Goal: Task Accomplishment & Management: Use online tool/utility

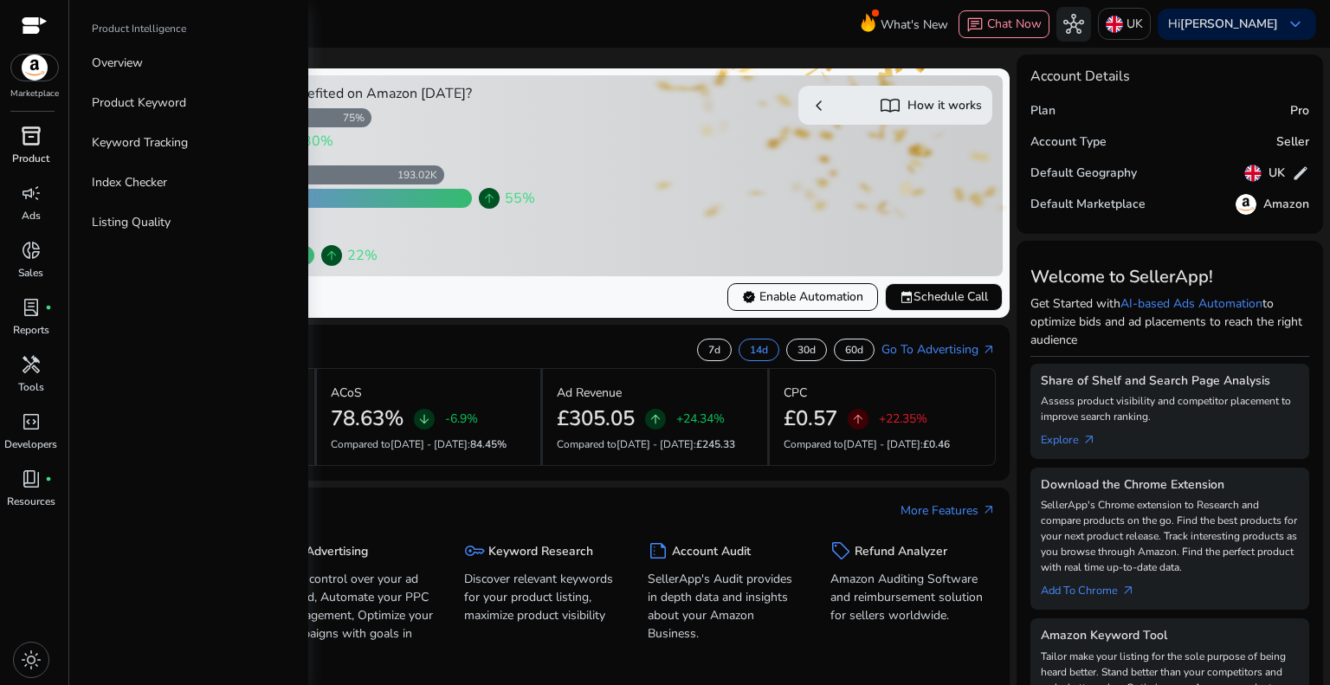
click at [28, 137] on span "inventory_2" at bounding box center [31, 136] width 21 height 21
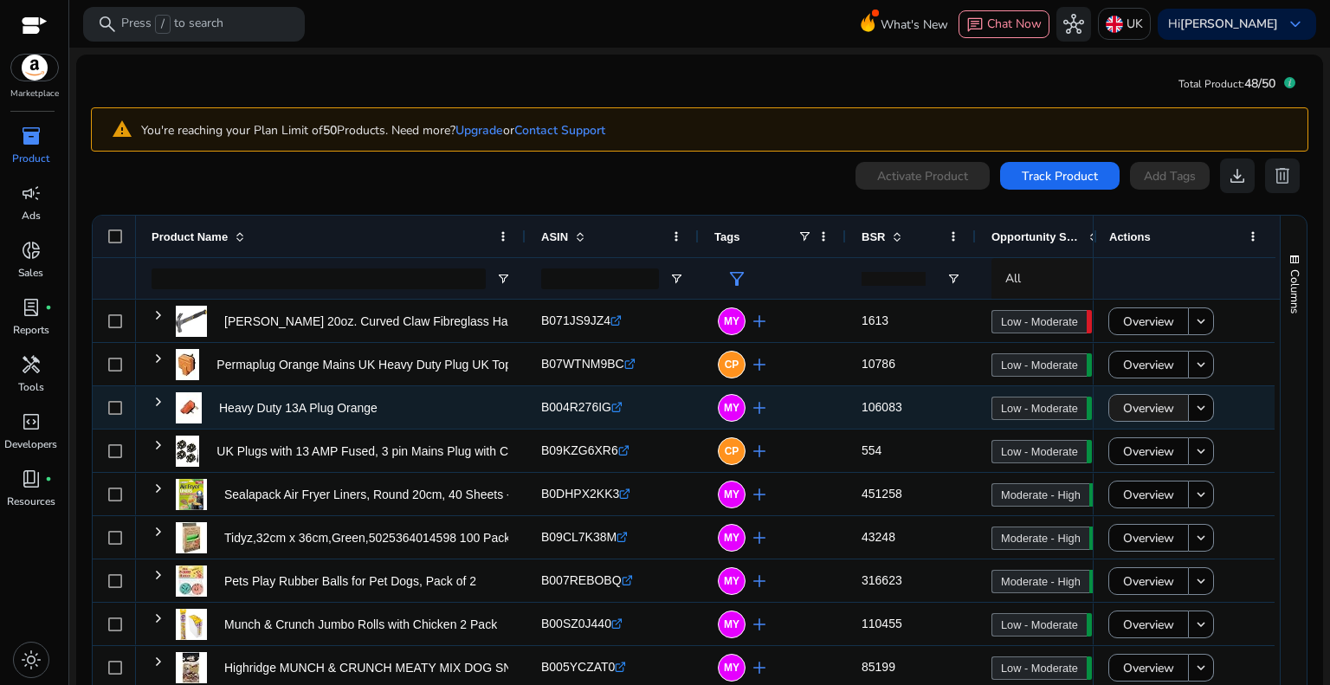
click at [1142, 407] on span "Overview" at bounding box center [1148, 407] width 51 height 35
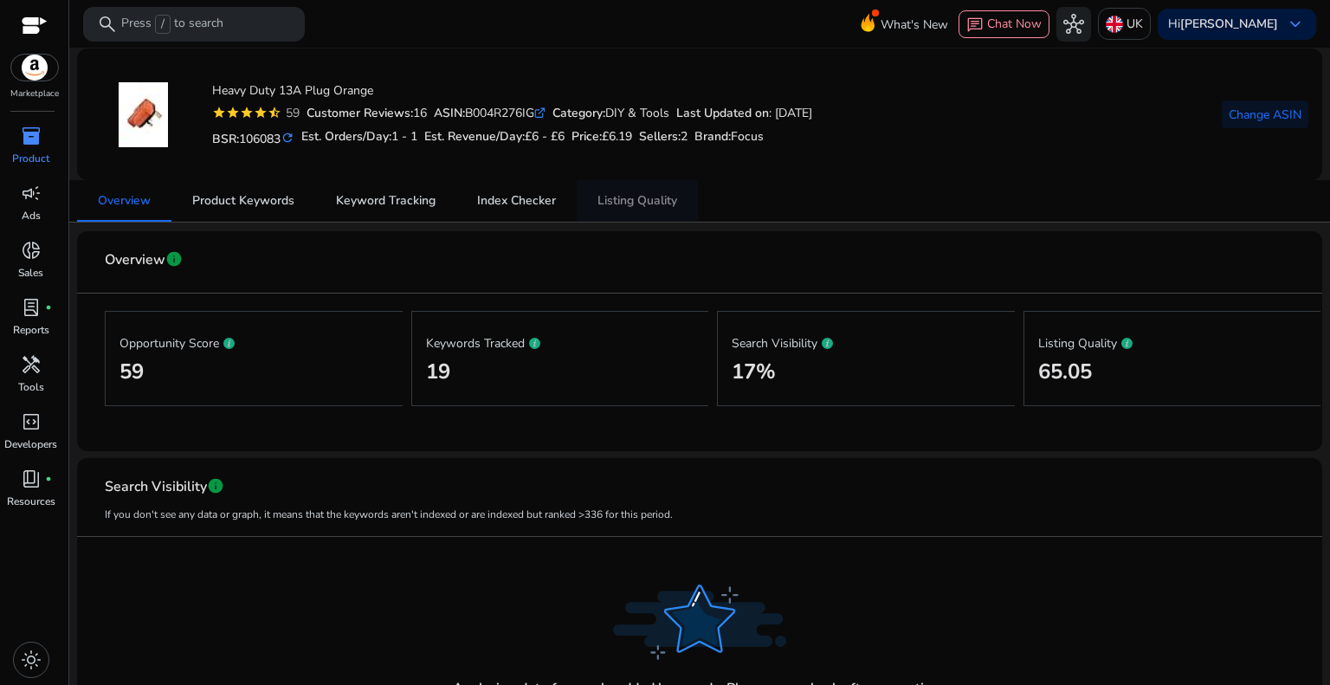
click at [641, 190] on span "Listing Quality" at bounding box center [637, 201] width 80 height 42
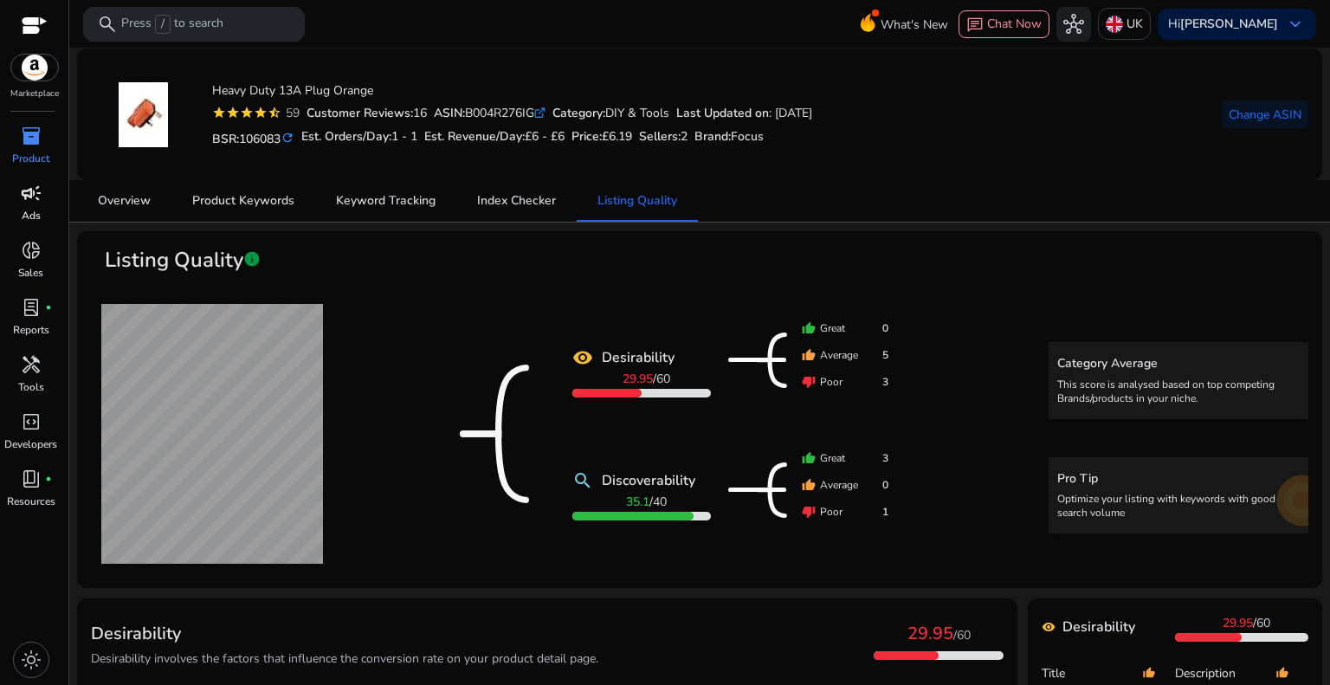
click at [18, 193] on div "campaign" at bounding box center [31, 193] width 48 height 28
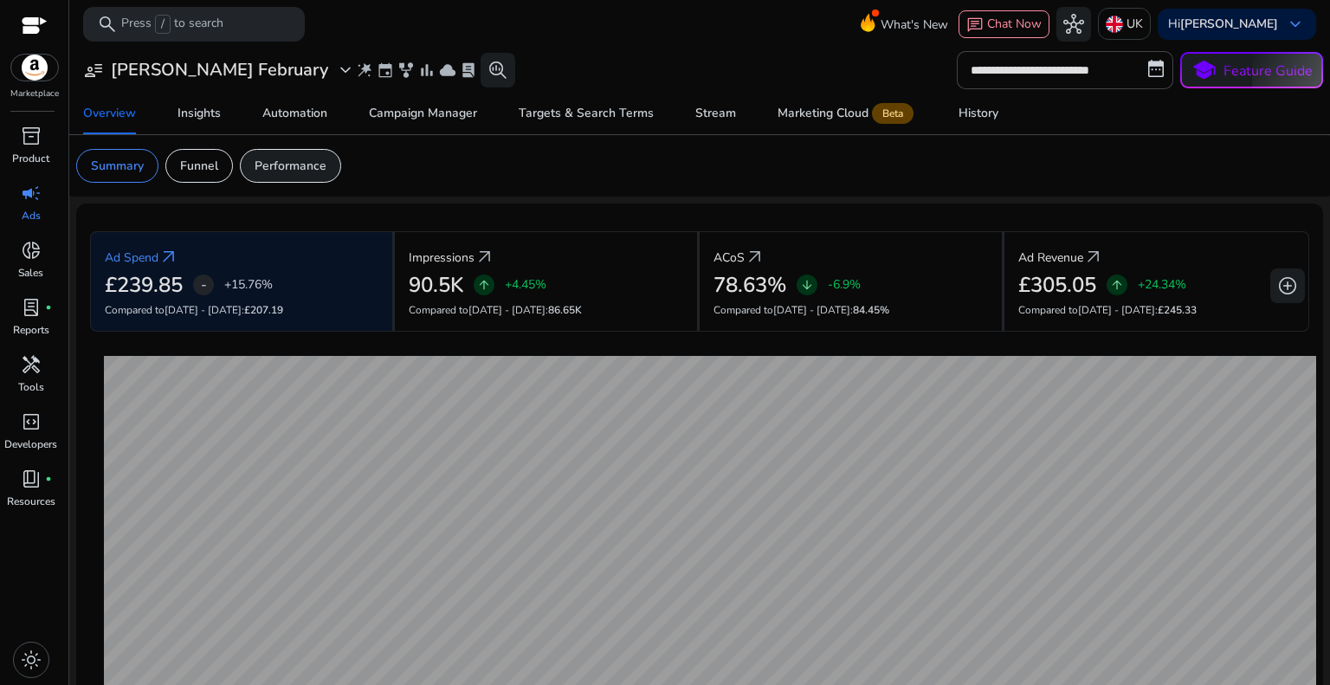
click at [278, 164] on p "Performance" at bounding box center [291, 166] width 72 height 18
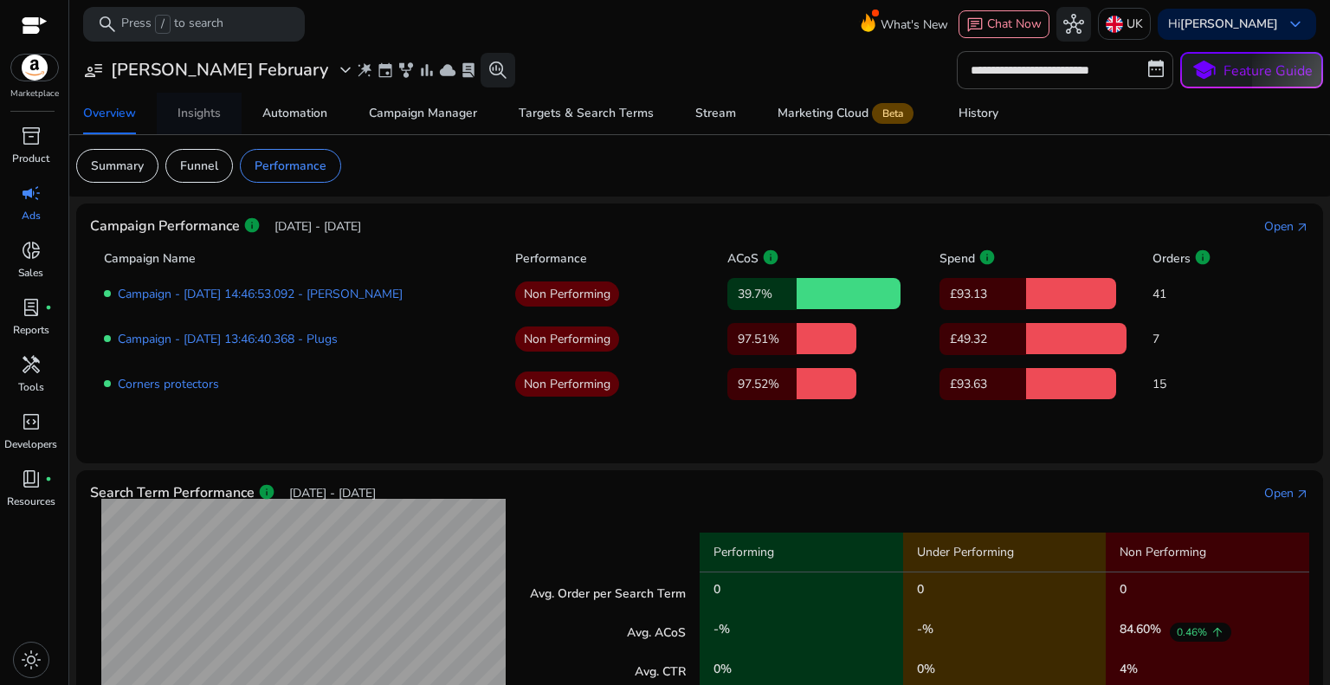
click at [192, 119] on div "Insights" at bounding box center [198, 113] width 43 height 12
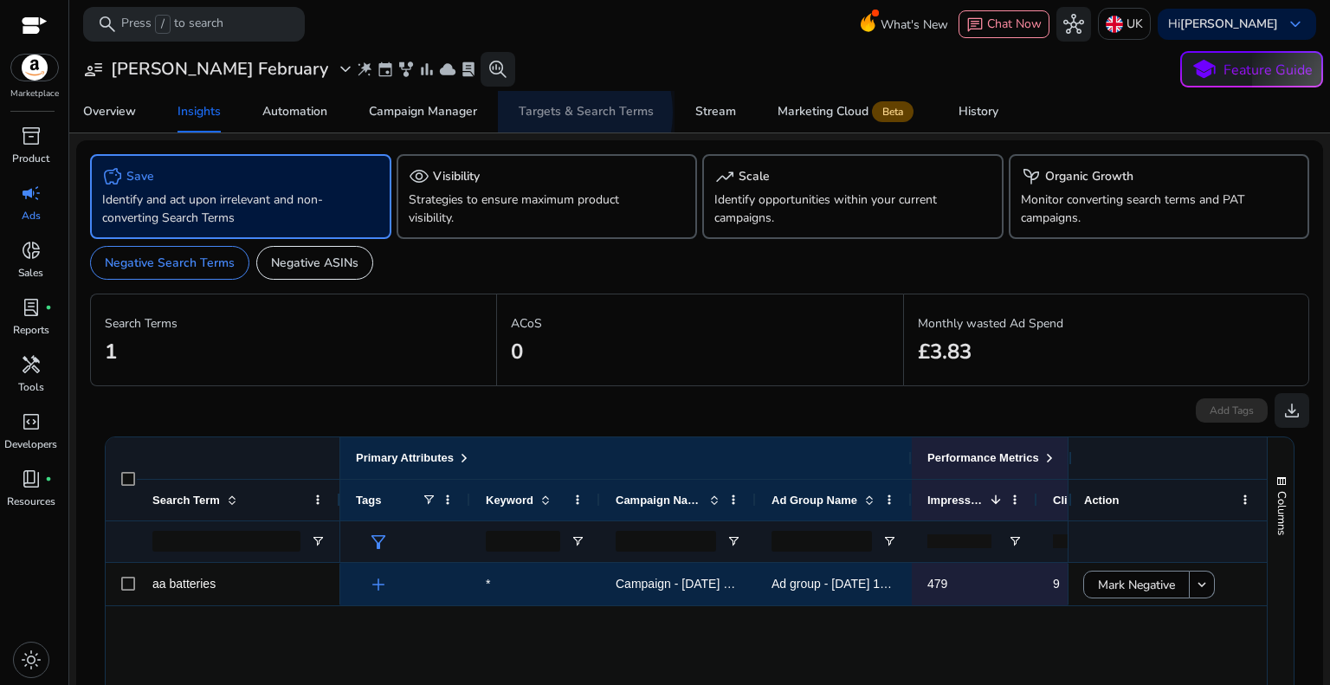
click at [561, 113] on div "Targets & Search Terms" at bounding box center [586, 112] width 135 height 12
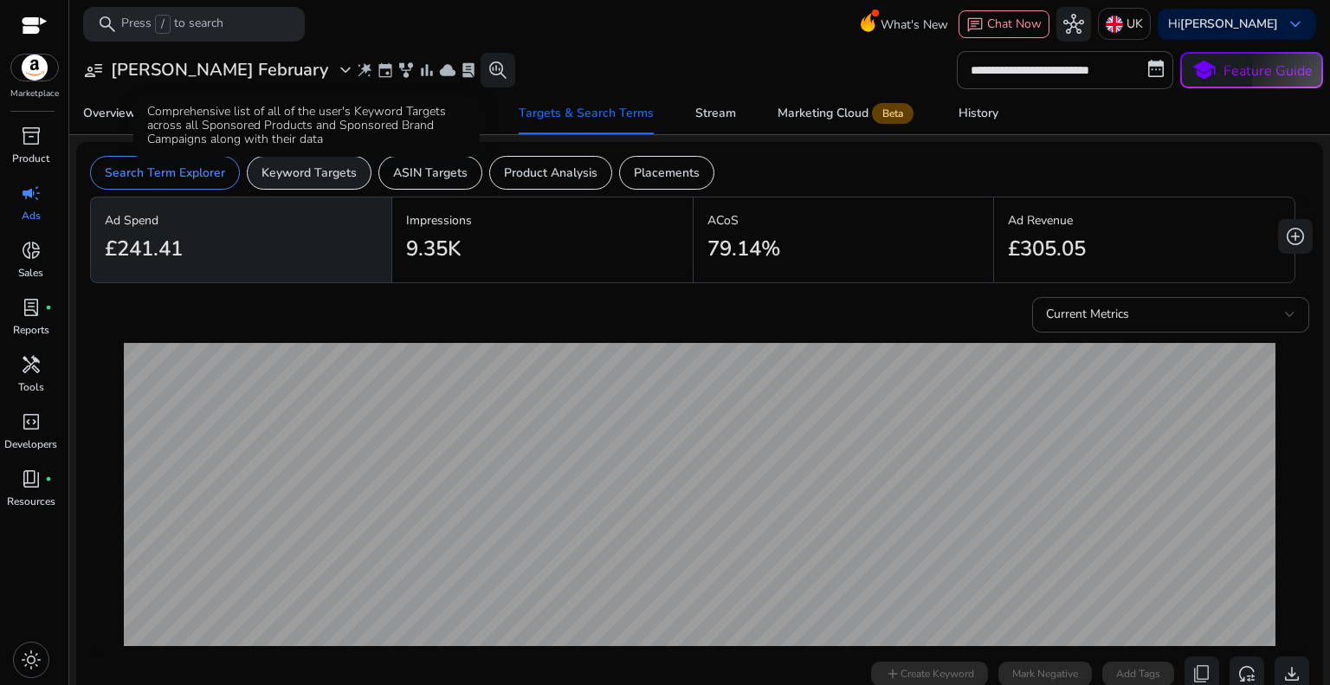
click at [329, 169] on p "Keyword Targets" at bounding box center [308, 173] width 95 height 18
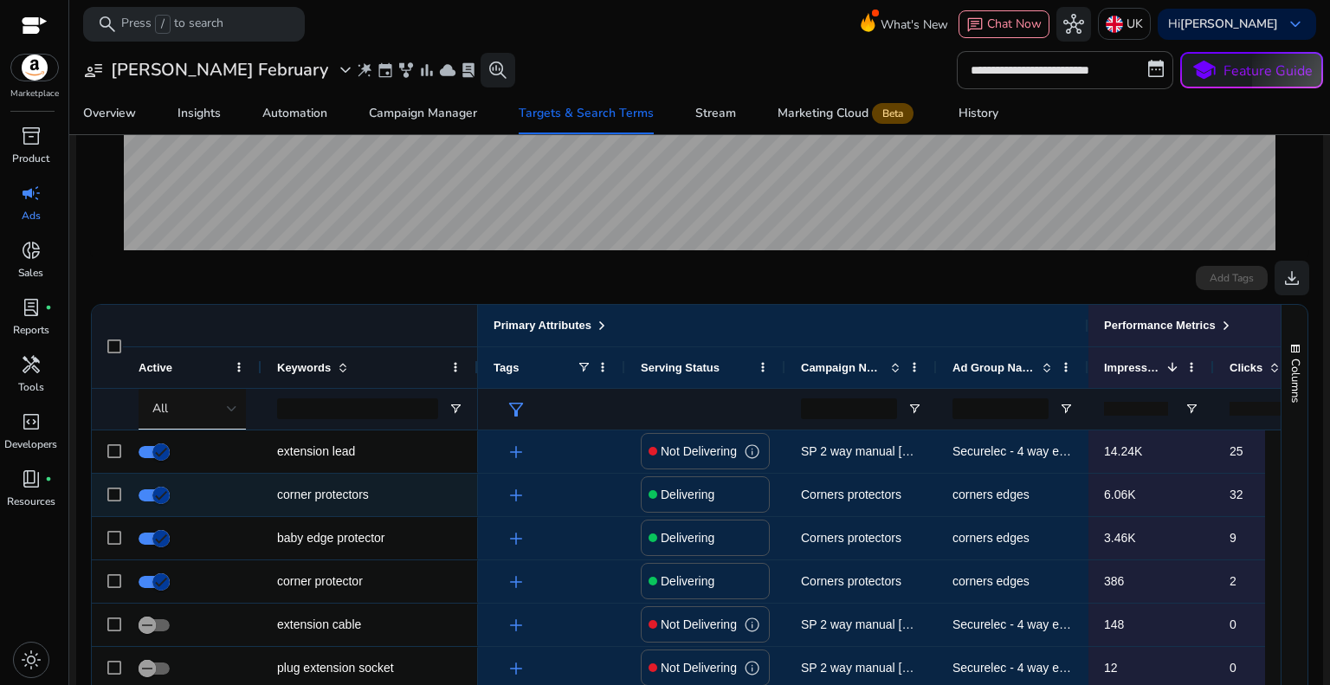
scroll to position [519, 0]
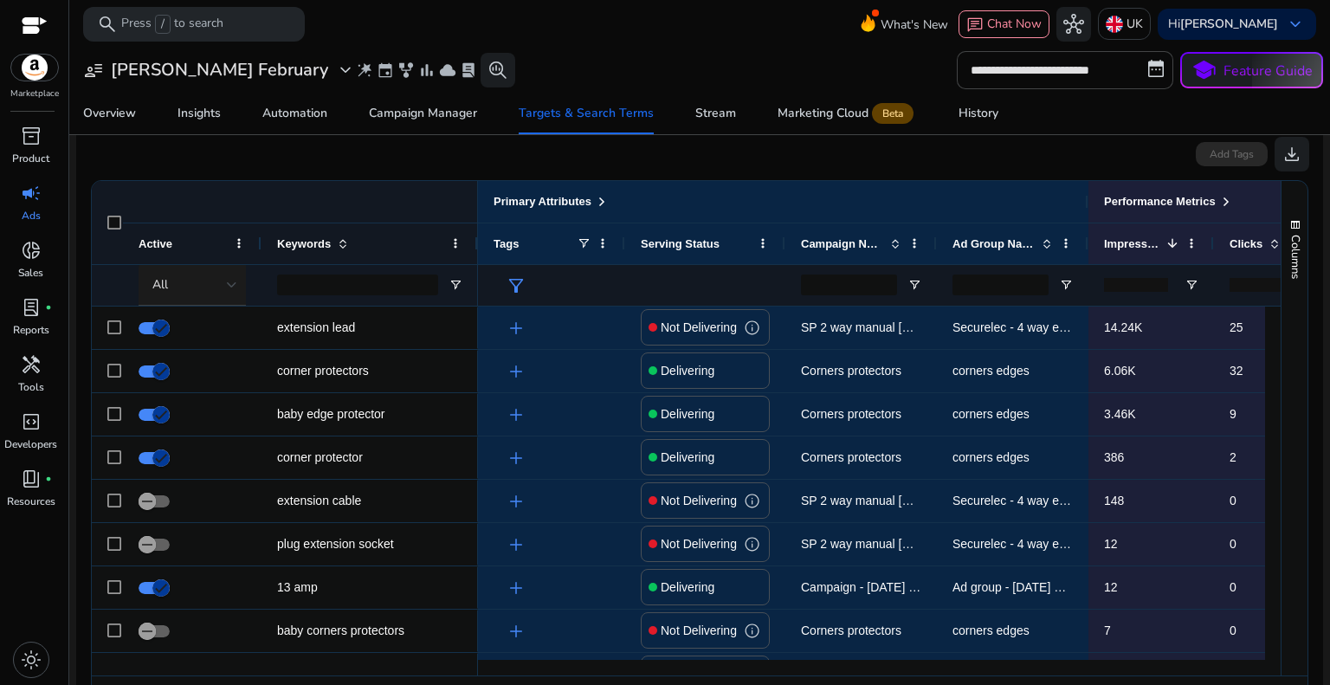
click at [225, 283] on div "All" at bounding box center [189, 284] width 74 height 19
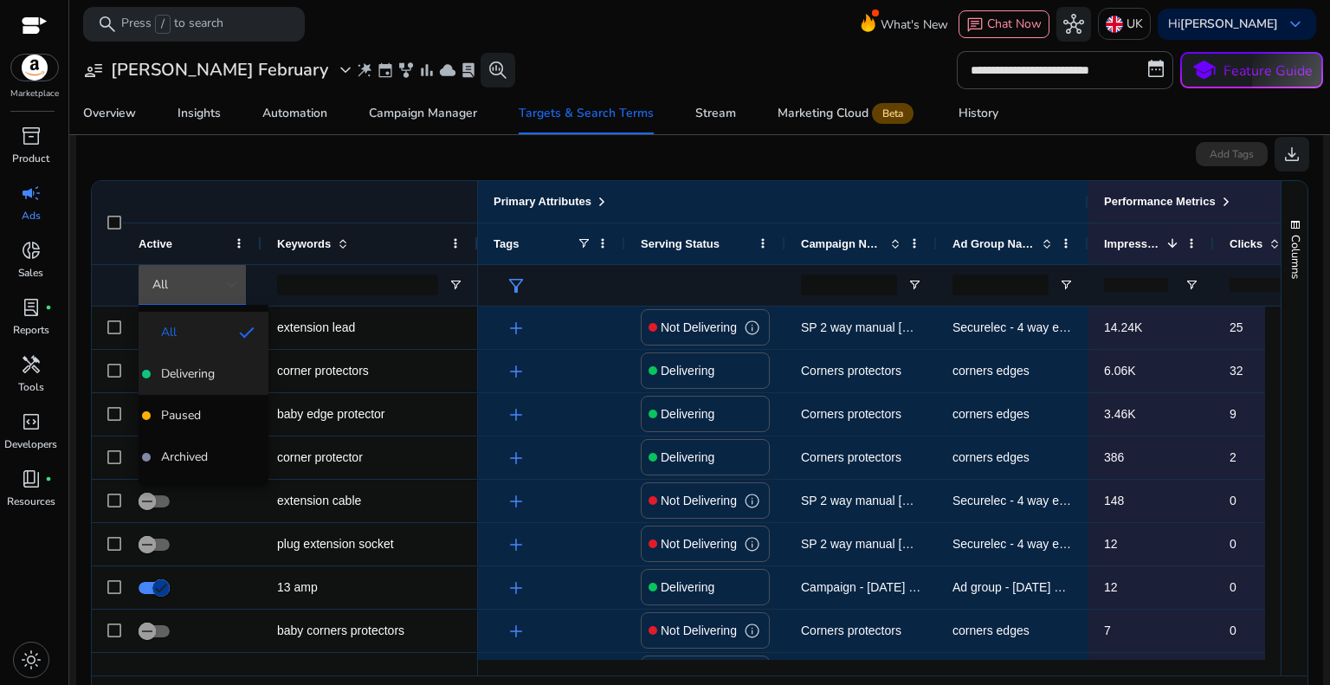
click at [190, 371] on span "Delivering" at bounding box center [188, 373] width 54 height 17
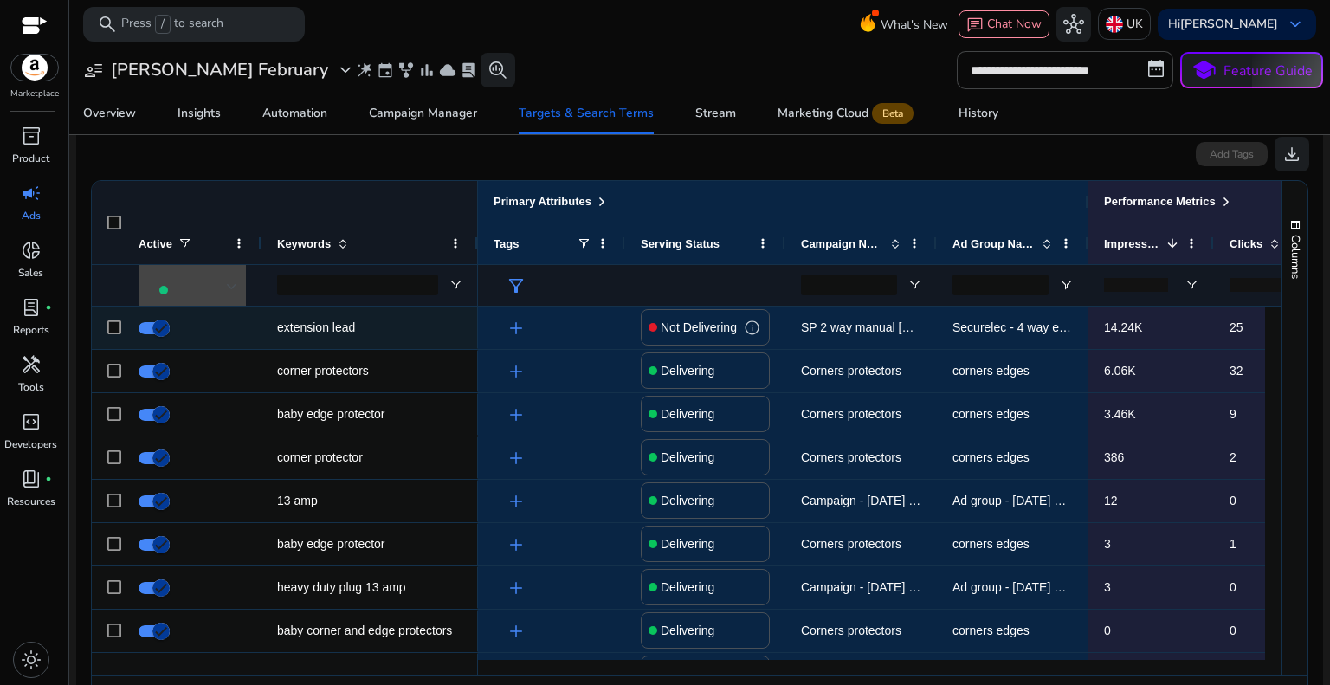
click at [1132, 328] on p "14.24K" at bounding box center [1151, 327] width 94 height 35
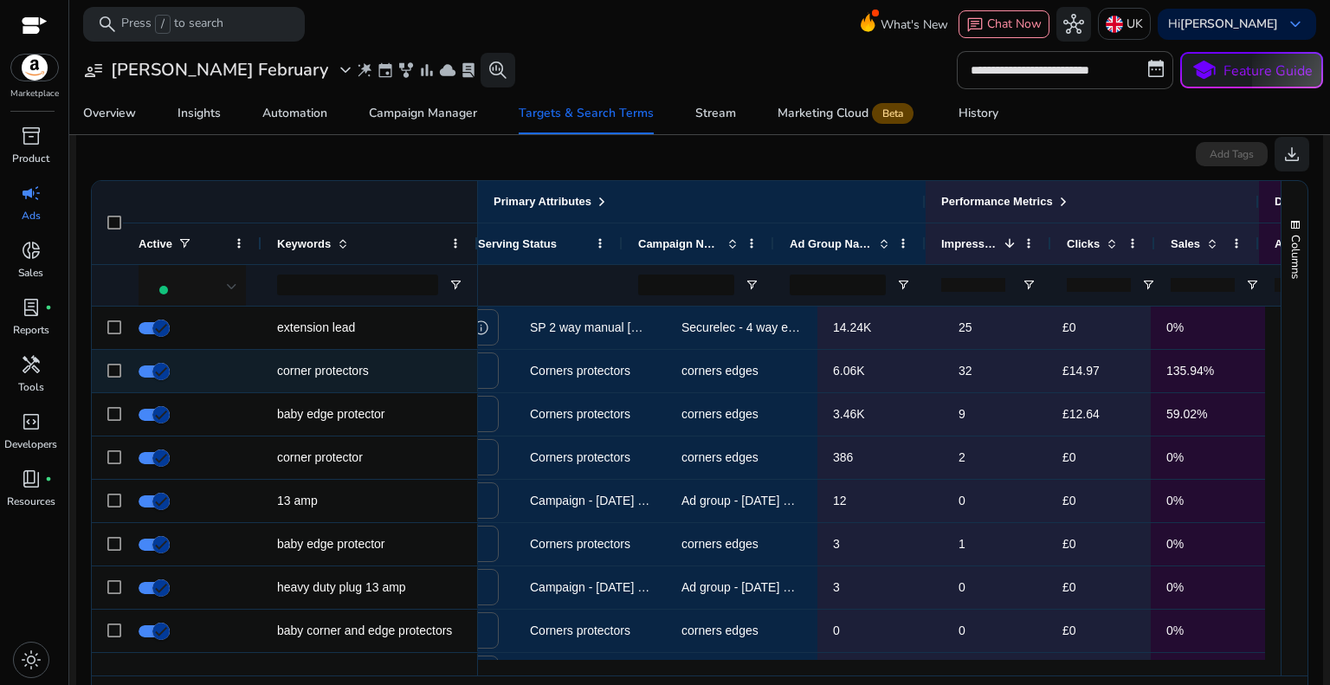
scroll to position [0, 271]
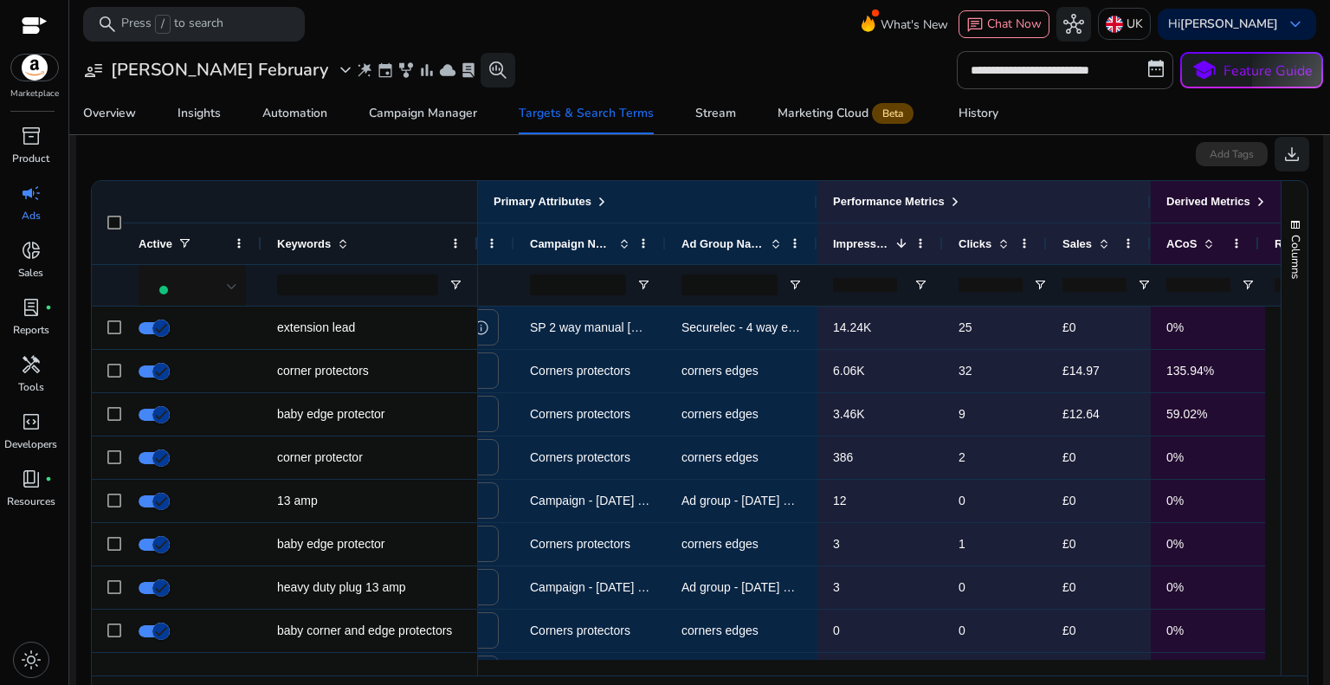
click at [1085, 284] on input "number" at bounding box center [1094, 285] width 64 height 14
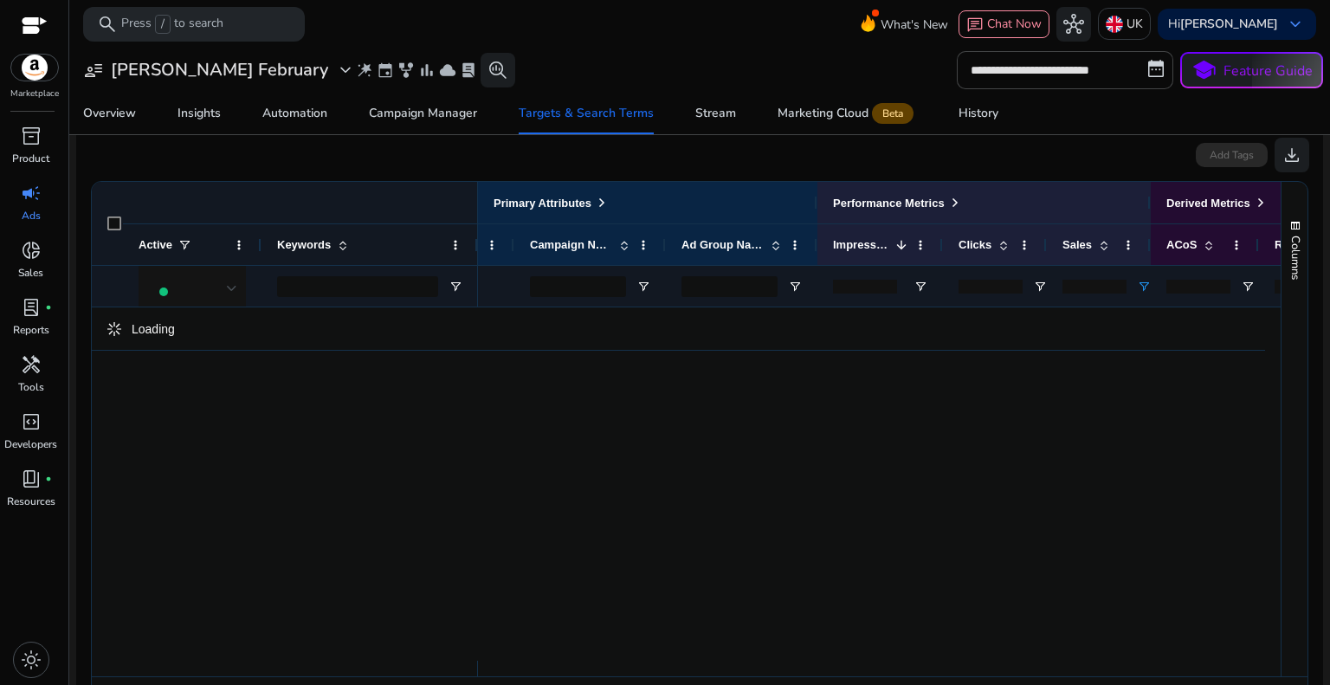
type input "*"
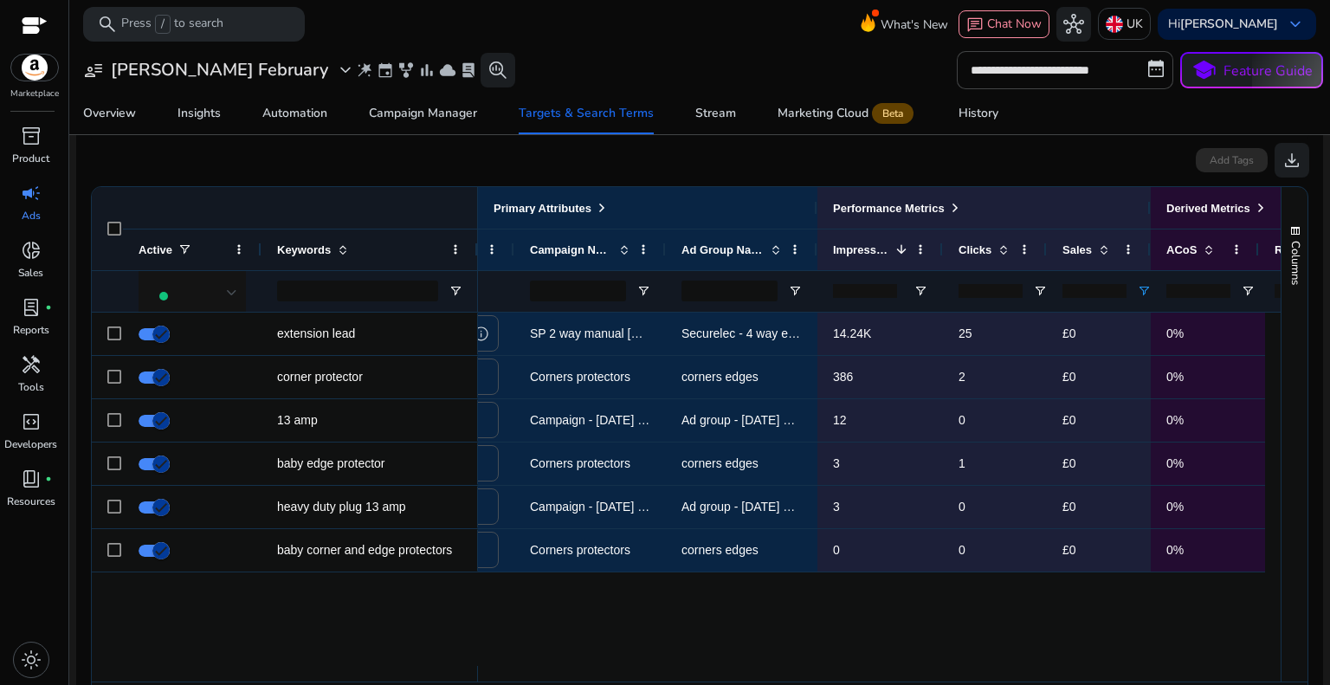
scroll to position [519, 0]
